Goal: Navigation & Orientation: Find specific page/section

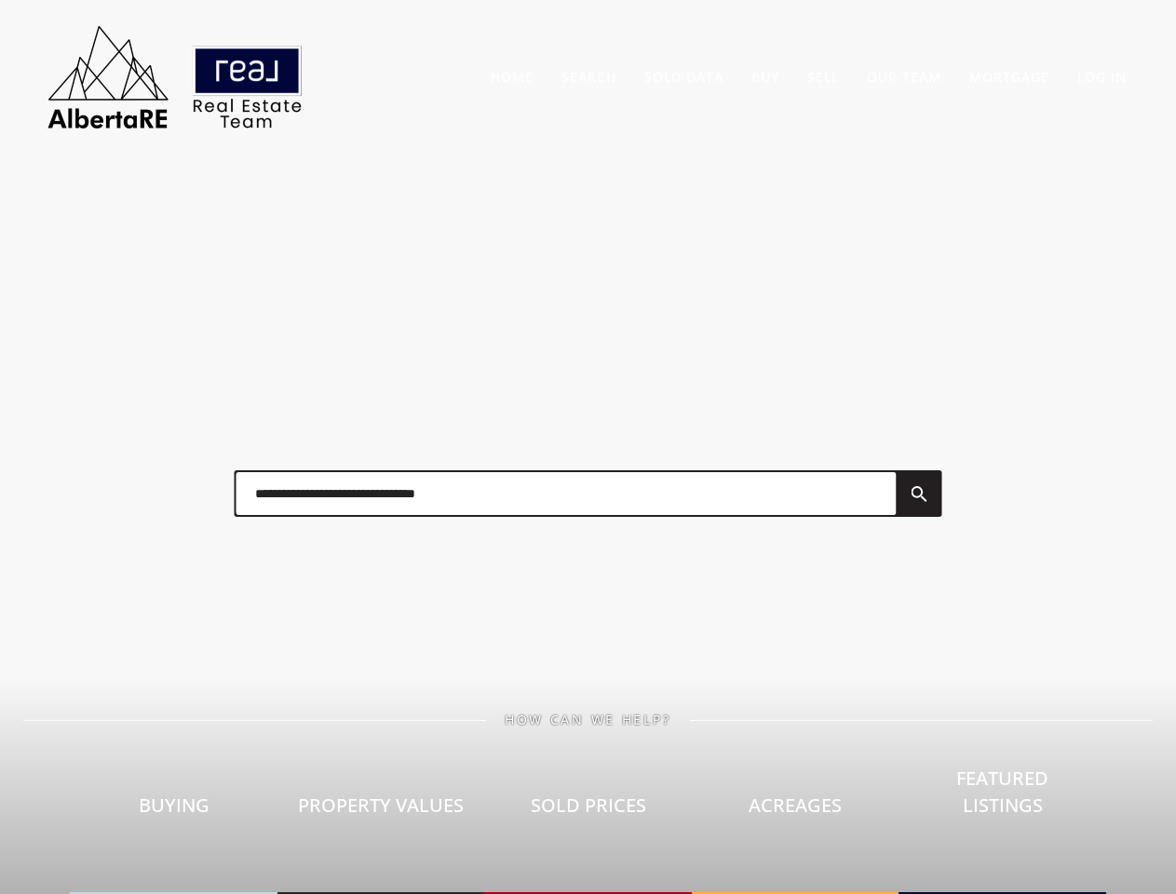
click at [587, 447] on div at bounding box center [588, 493] width 745 height 93
click at [588, 76] on link "Search" at bounding box center [588, 77] width 55 height 18
click at [765, 76] on link "Buy" at bounding box center [765, 77] width 28 height 18
click at [823, 76] on link "Sell" at bounding box center [823, 77] width 32 height 18
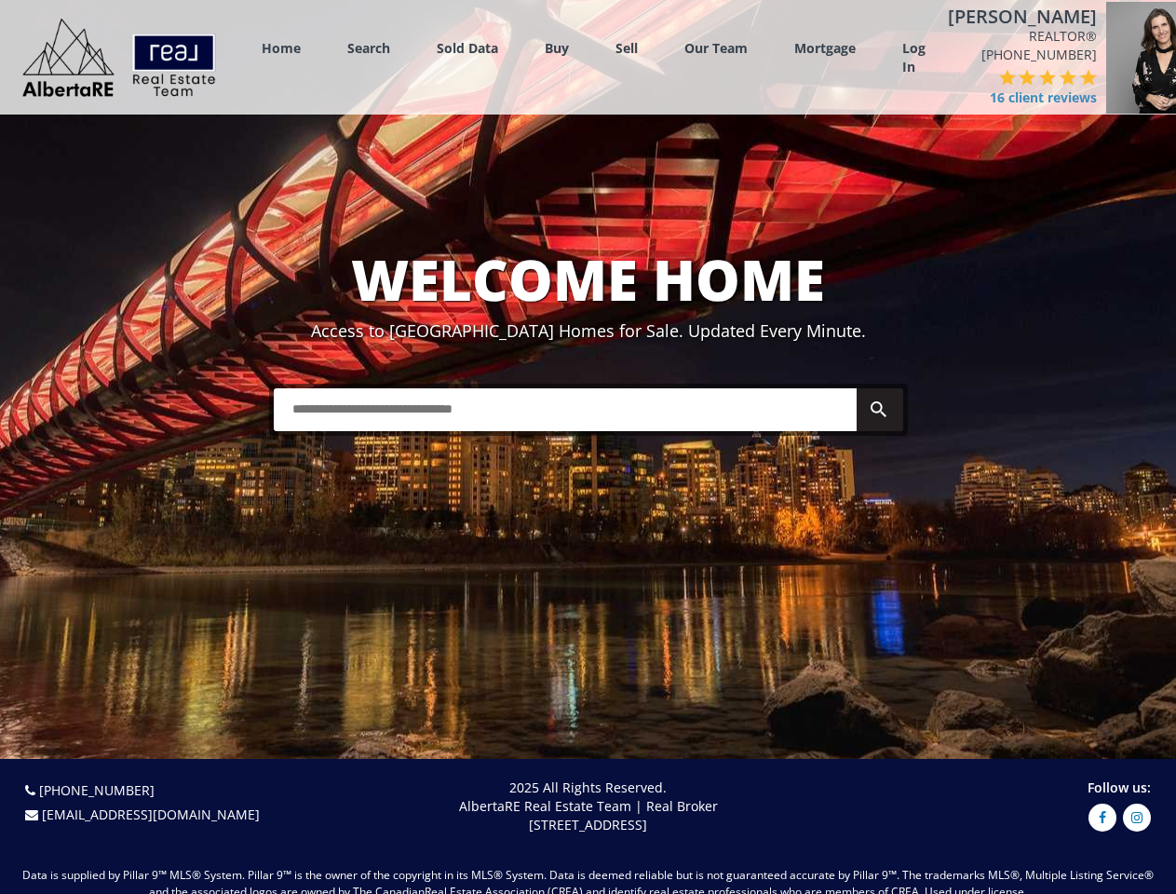
click at [369, 47] on link "Search" at bounding box center [368, 48] width 43 height 18
click at [557, 47] on link "Buy" at bounding box center [557, 48] width 24 height 18
click at [626, 47] on link "Sell" at bounding box center [626, 48] width 22 height 18
click at [716, 47] on link "Our Team" at bounding box center [715, 48] width 63 height 18
click at [913, 58] on link "Log In" at bounding box center [913, 57] width 23 height 37
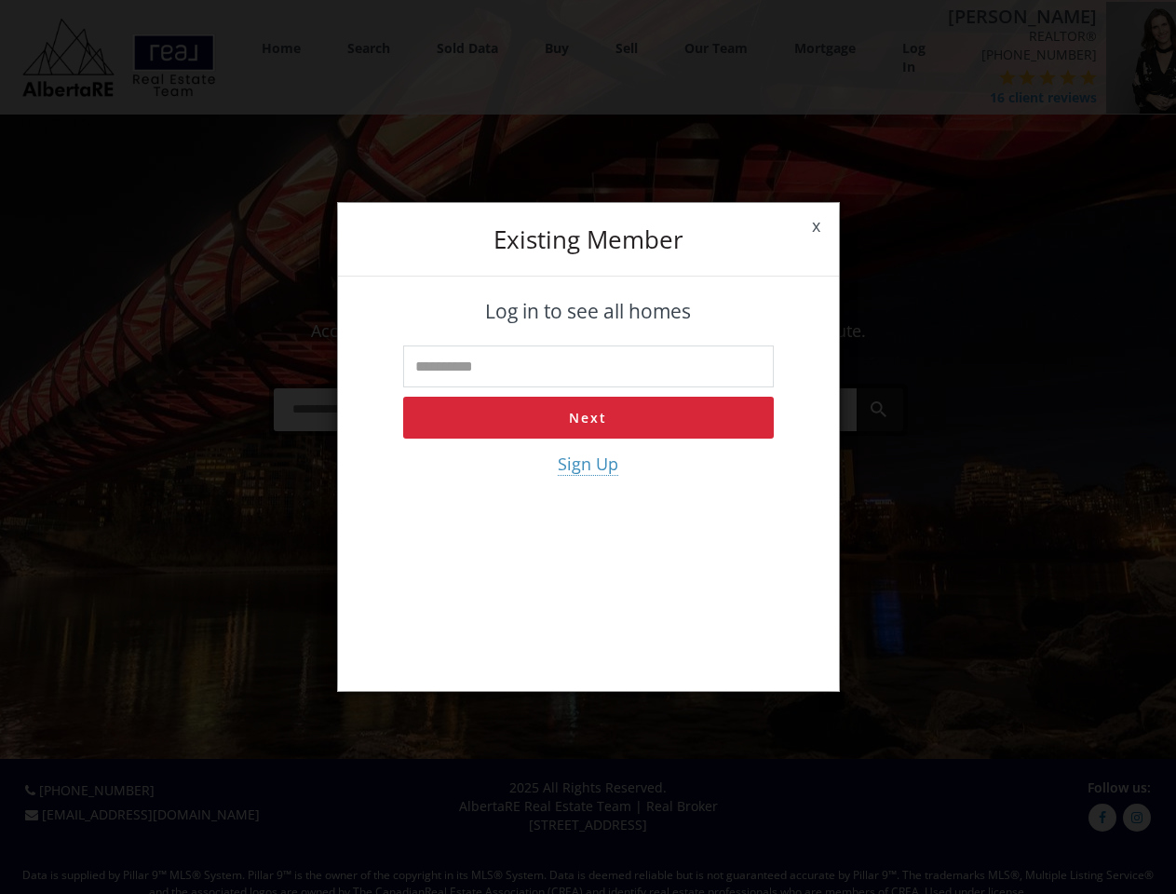
click at [1001, 88] on div "x Existing member Log in to see all homes Next Sign Up" at bounding box center [588, 447] width 1176 height 894
click at [965, 77] on div "x Existing member Log in to see all homes Next Sign Up" at bounding box center [588, 447] width 1176 height 894
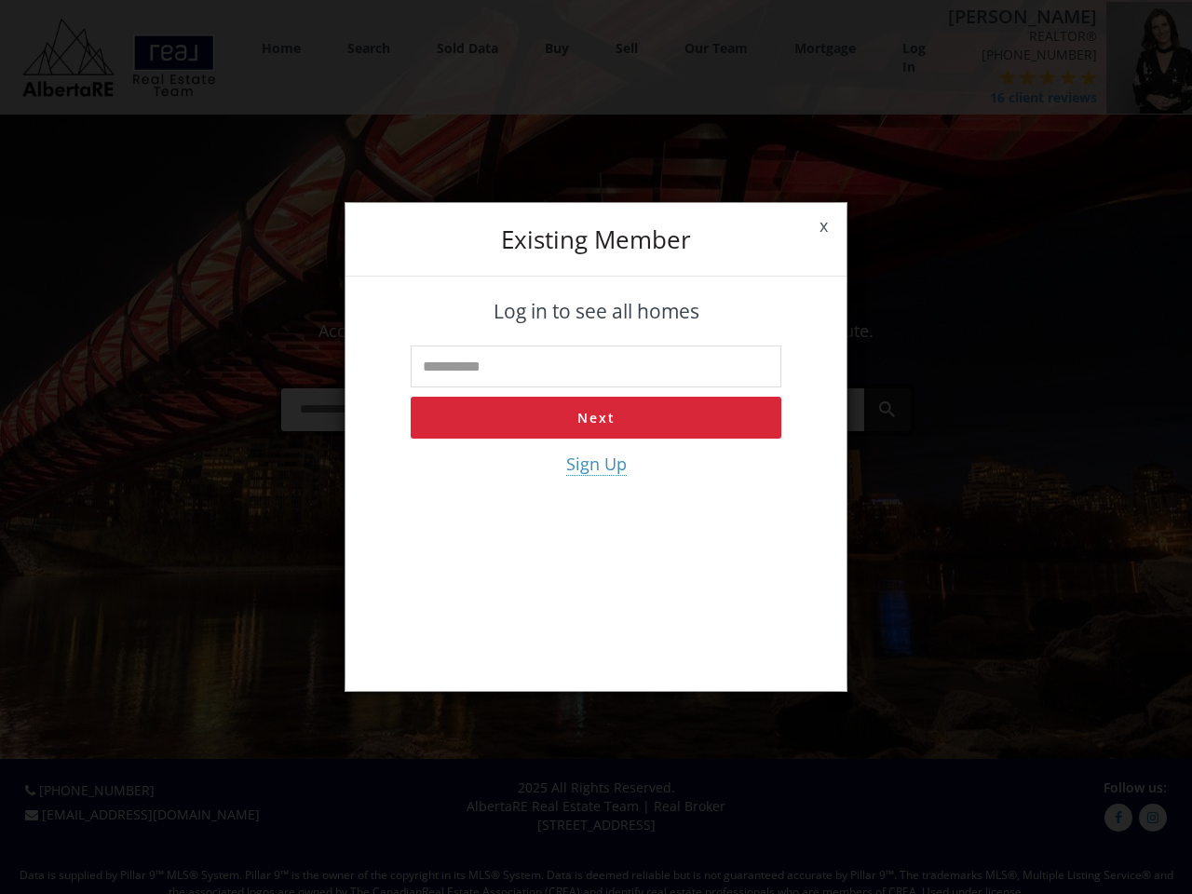
click at [985, 77] on div "x Existing member Log in to see all homes Next Sign Up" at bounding box center [596, 447] width 1192 height 894
click at [1005, 77] on div "x Existing member Log in to see all homes Next Sign Up" at bounding box center [596, 447] width 1192 height 894
click at [1026, 77] on div "x Existing member Log in to see all homes Next Sign Up" at bounding box center [596, 447] width 1192 height 894
